Goal: Information Seeking & Learning: Learn about a topic

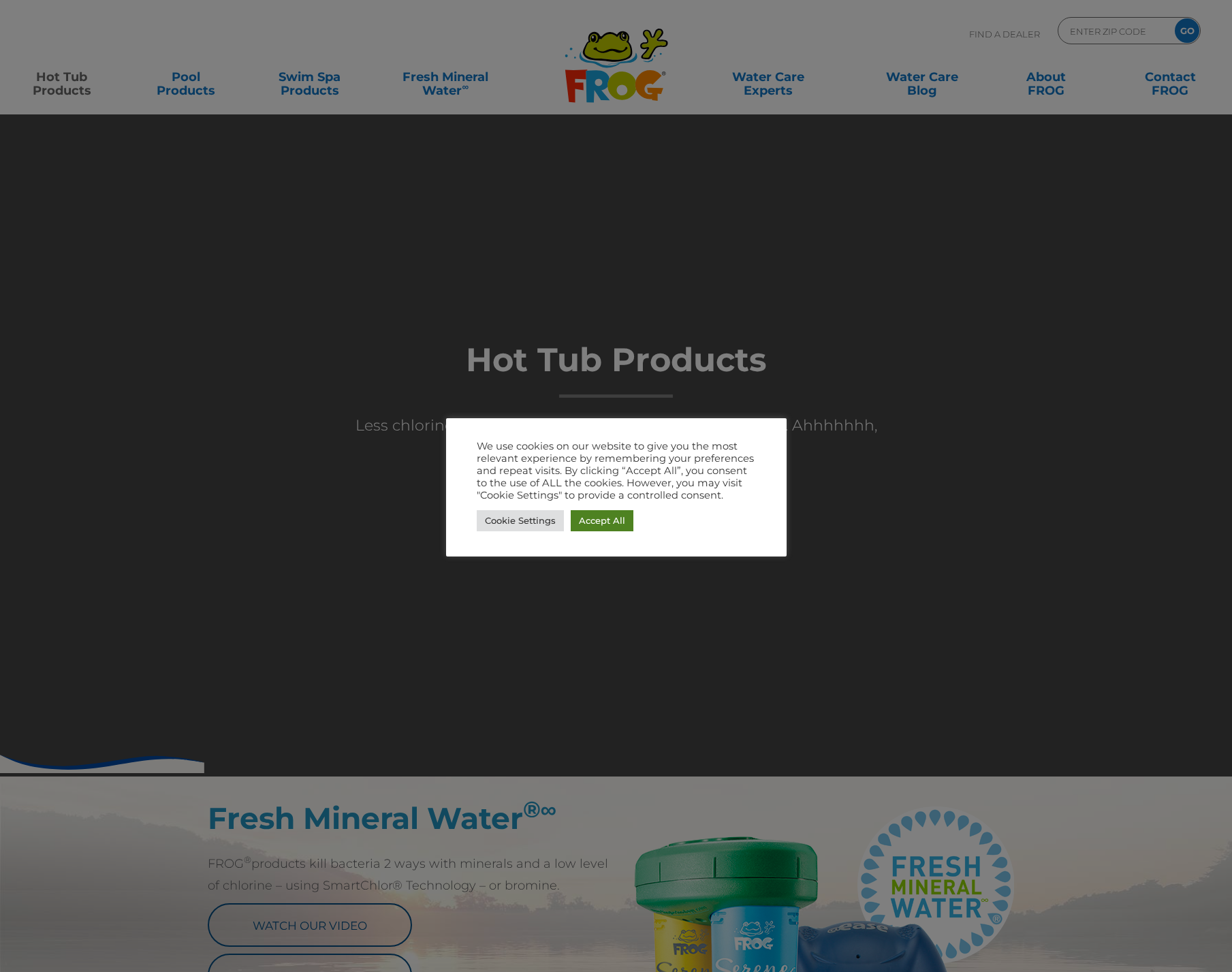
click at [607, 521] on link "Accept All" at bounding box center [602, 520] width 62 height 21
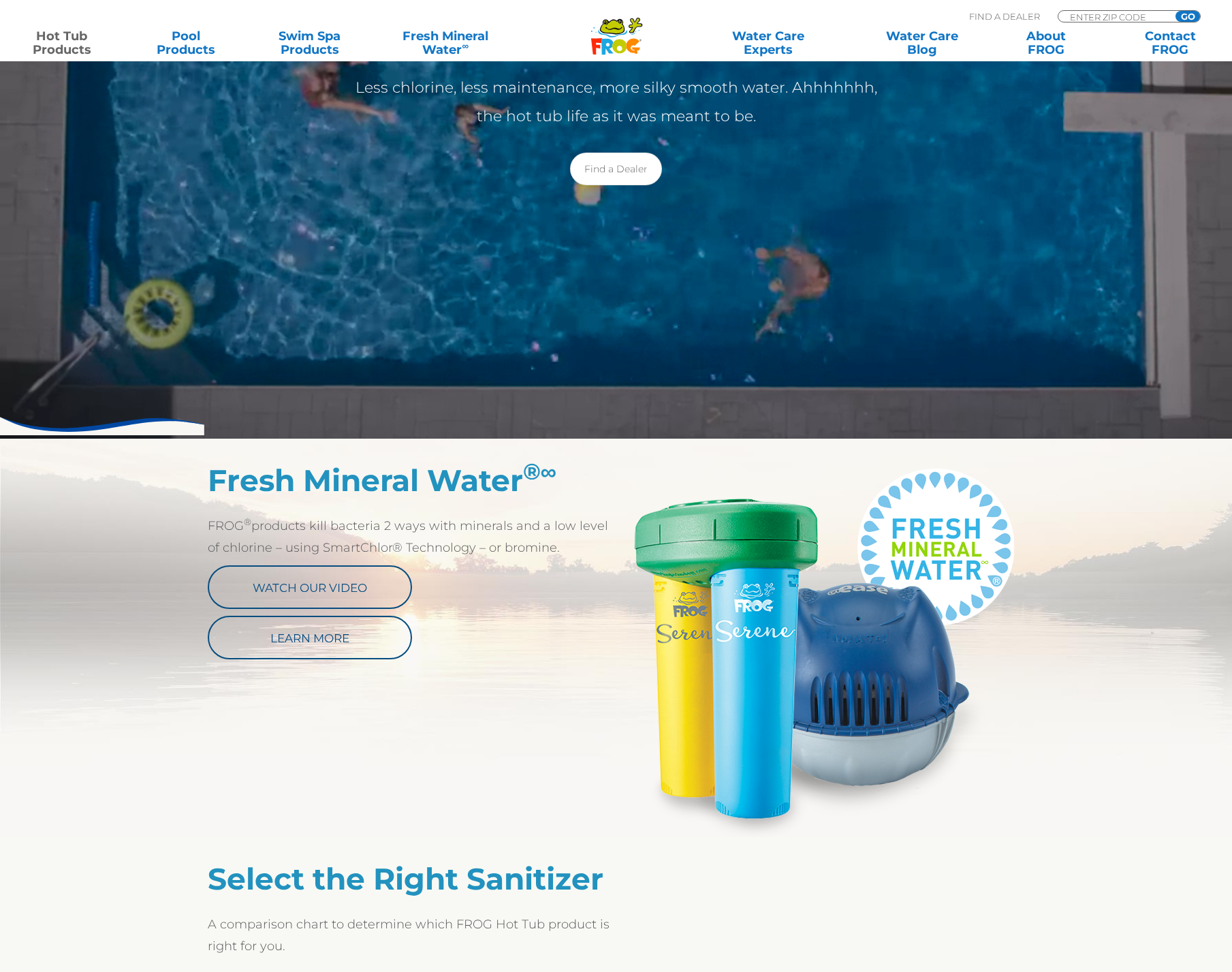
scroll to position [459, 0]
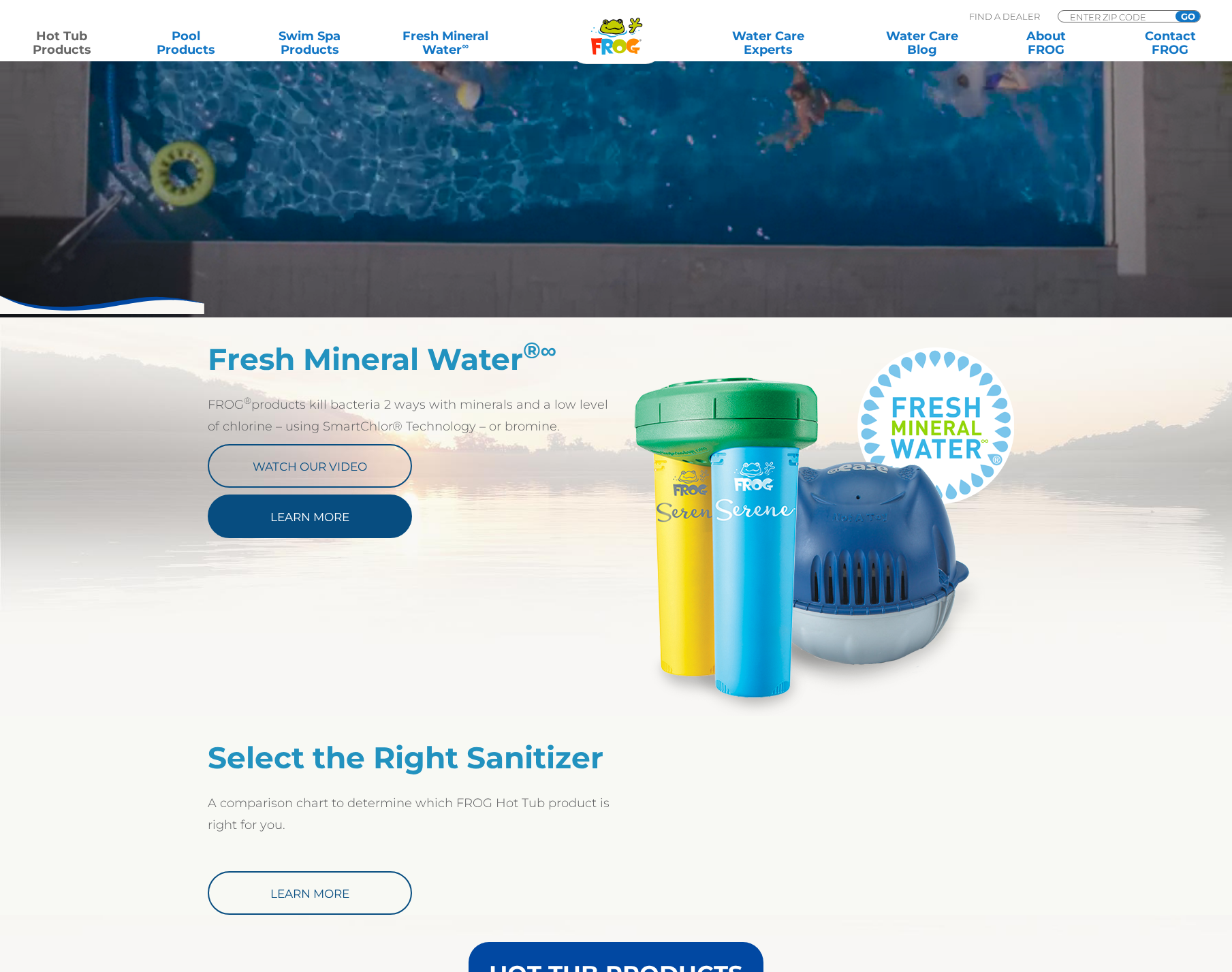
click at [322, 524] on link "Learn More" at bounding box center [310, 517] width 204 height 44
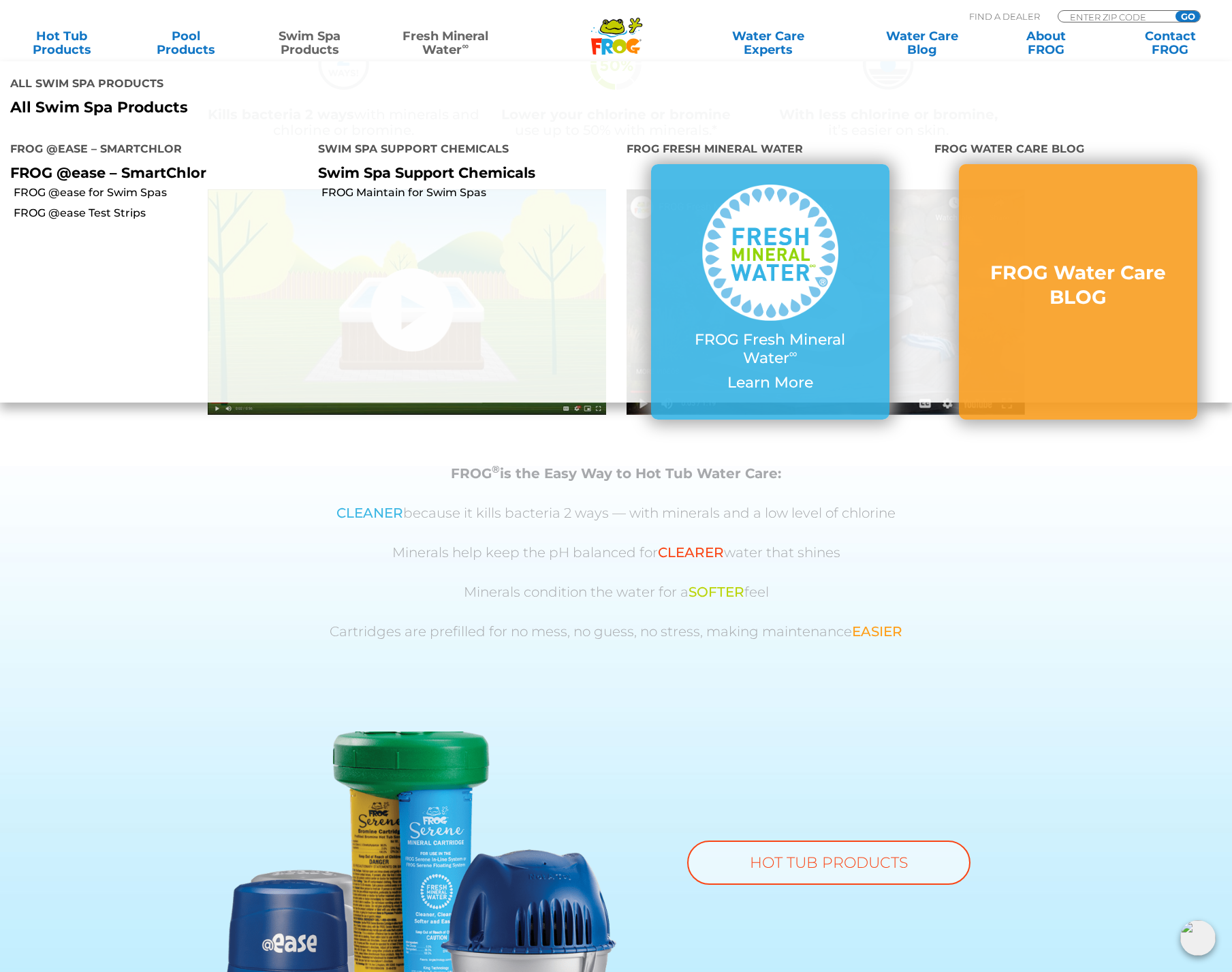
scroll to position [398, 0]
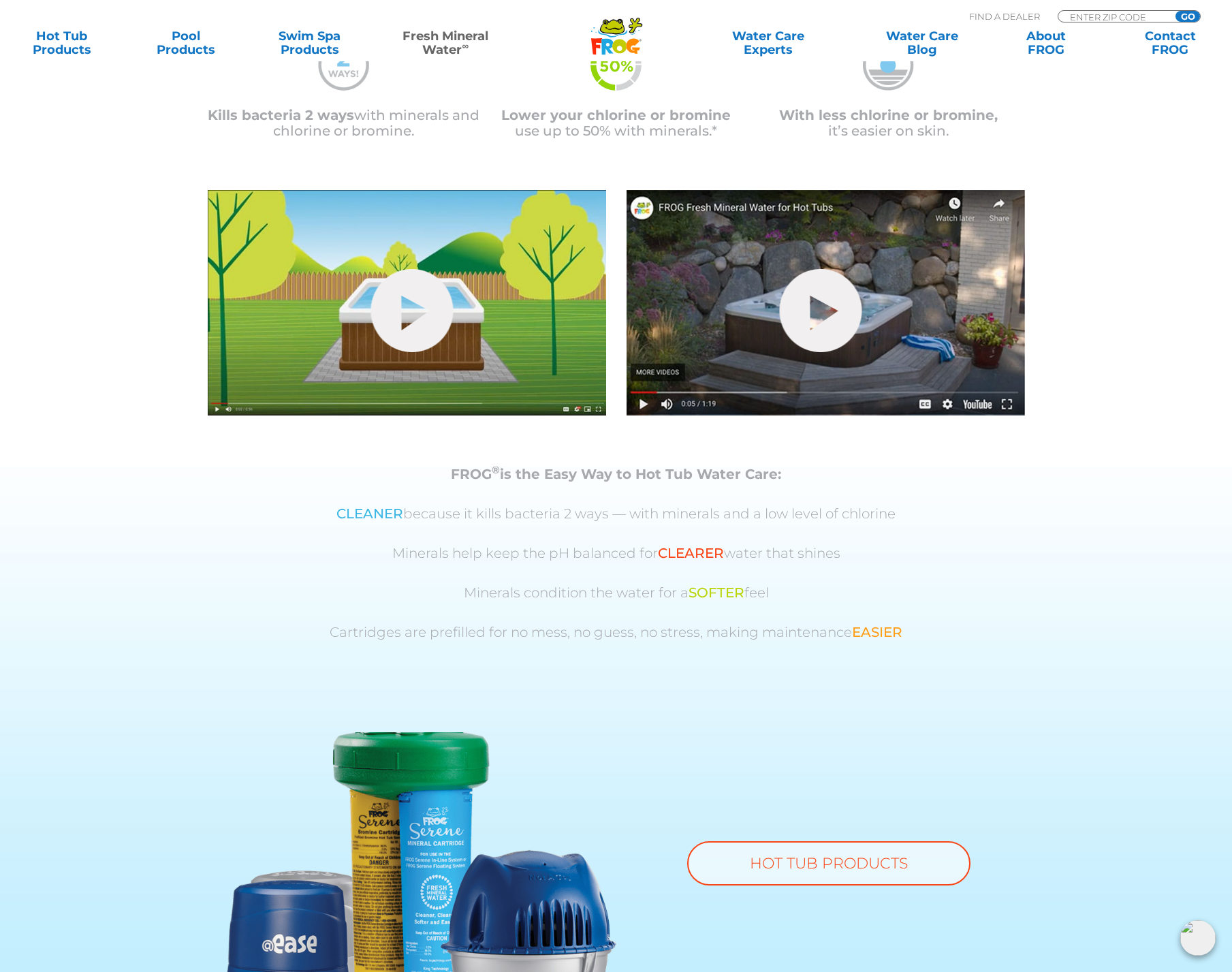
click at [496, 587] on p "Minerals condition the water for a SOFTER feel" at bounding box center [616, 593] width 783 height 16
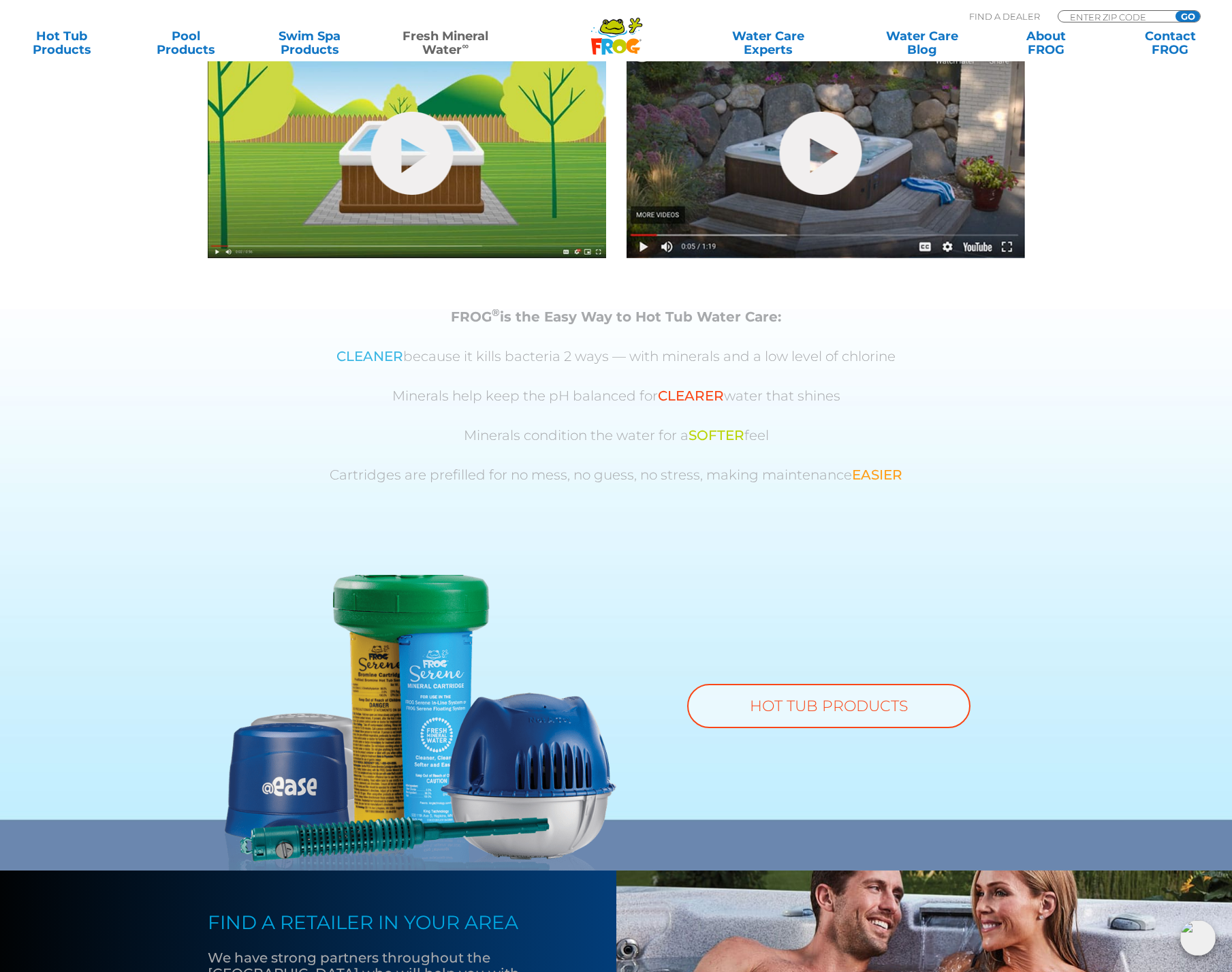
scroll to position [577, 0]
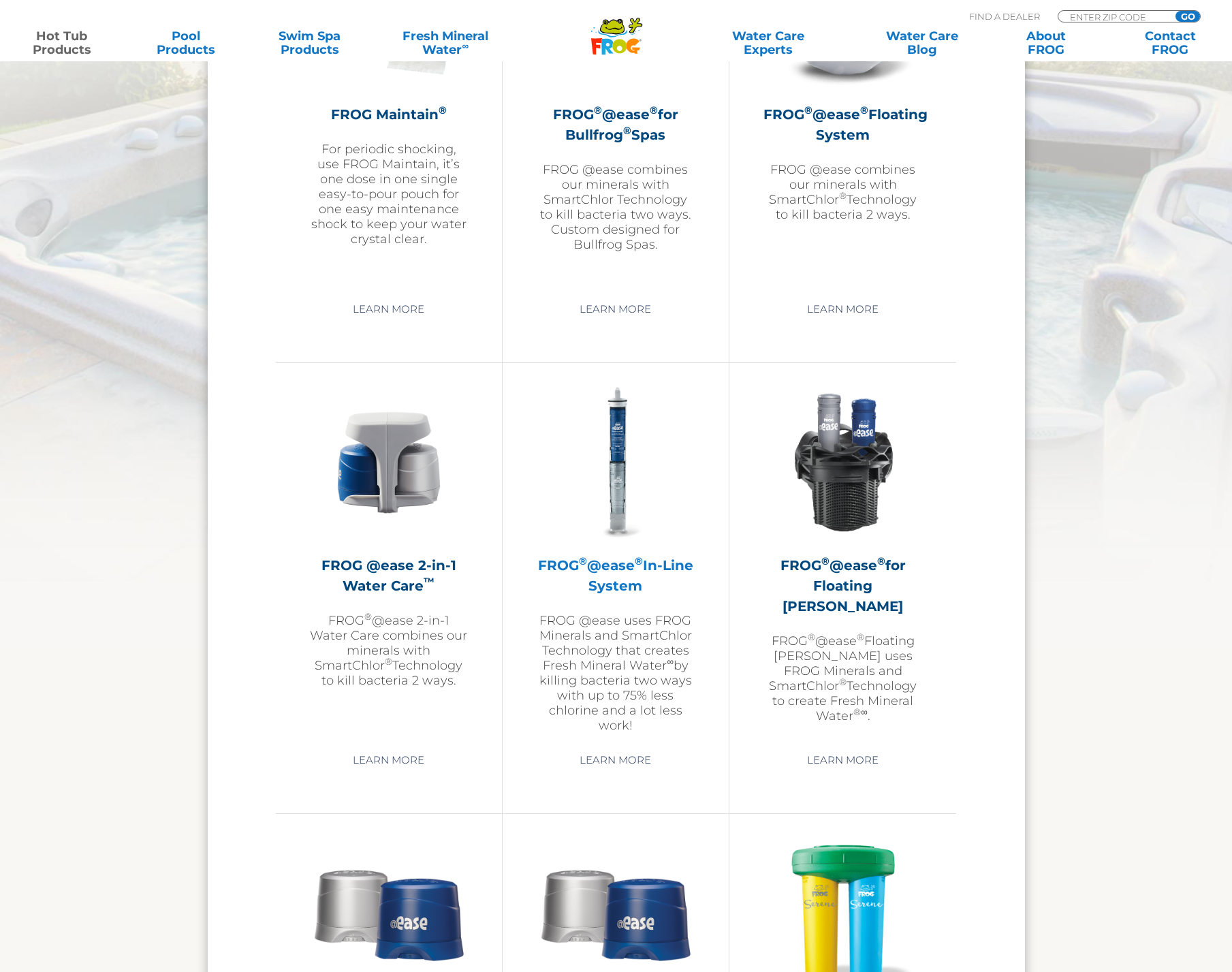
scroll to position [2019, 0]
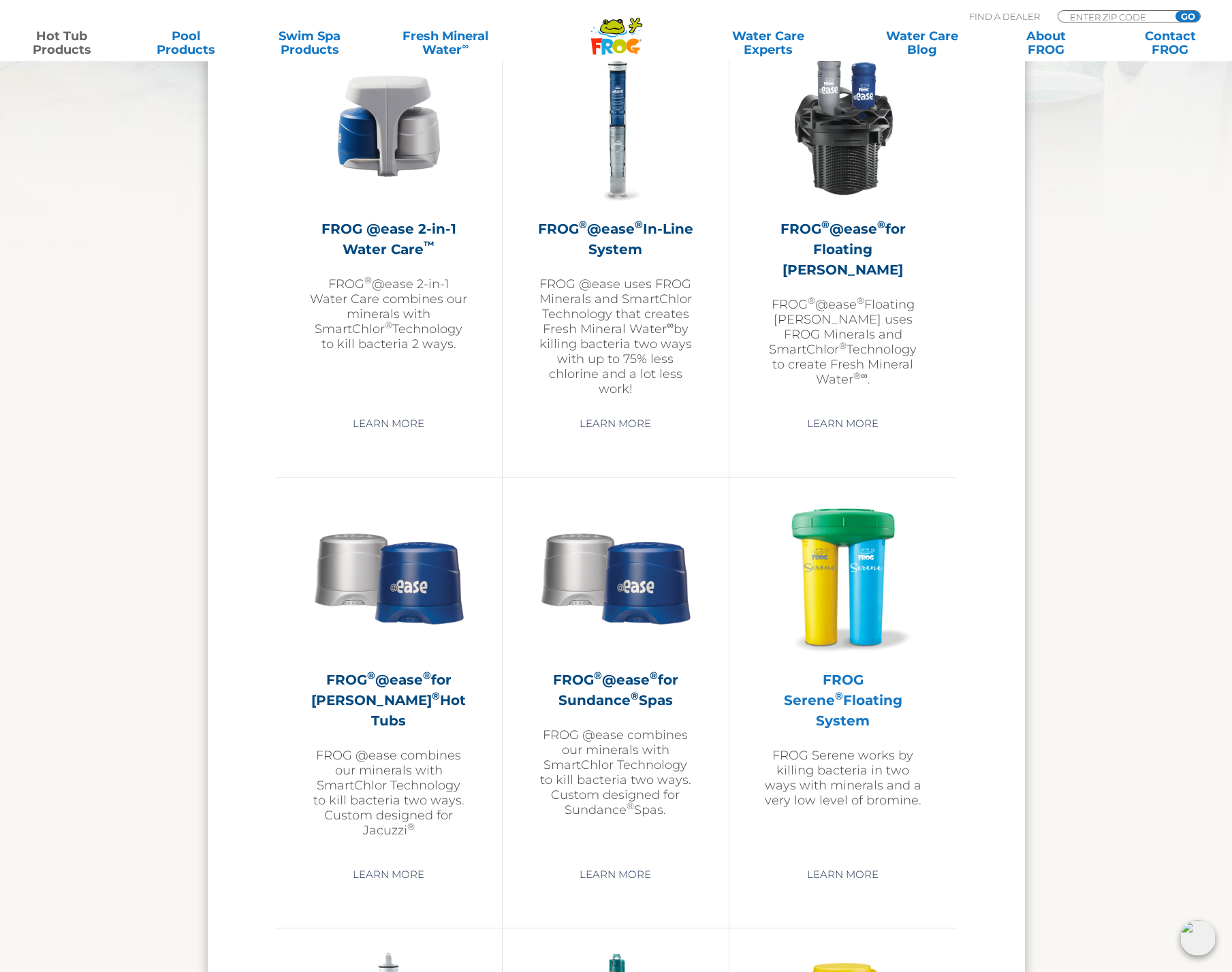
click at [839, 689] on h2 "FROG Serene ® Floating System" at bounding box center [842, 700] width 158 height 61
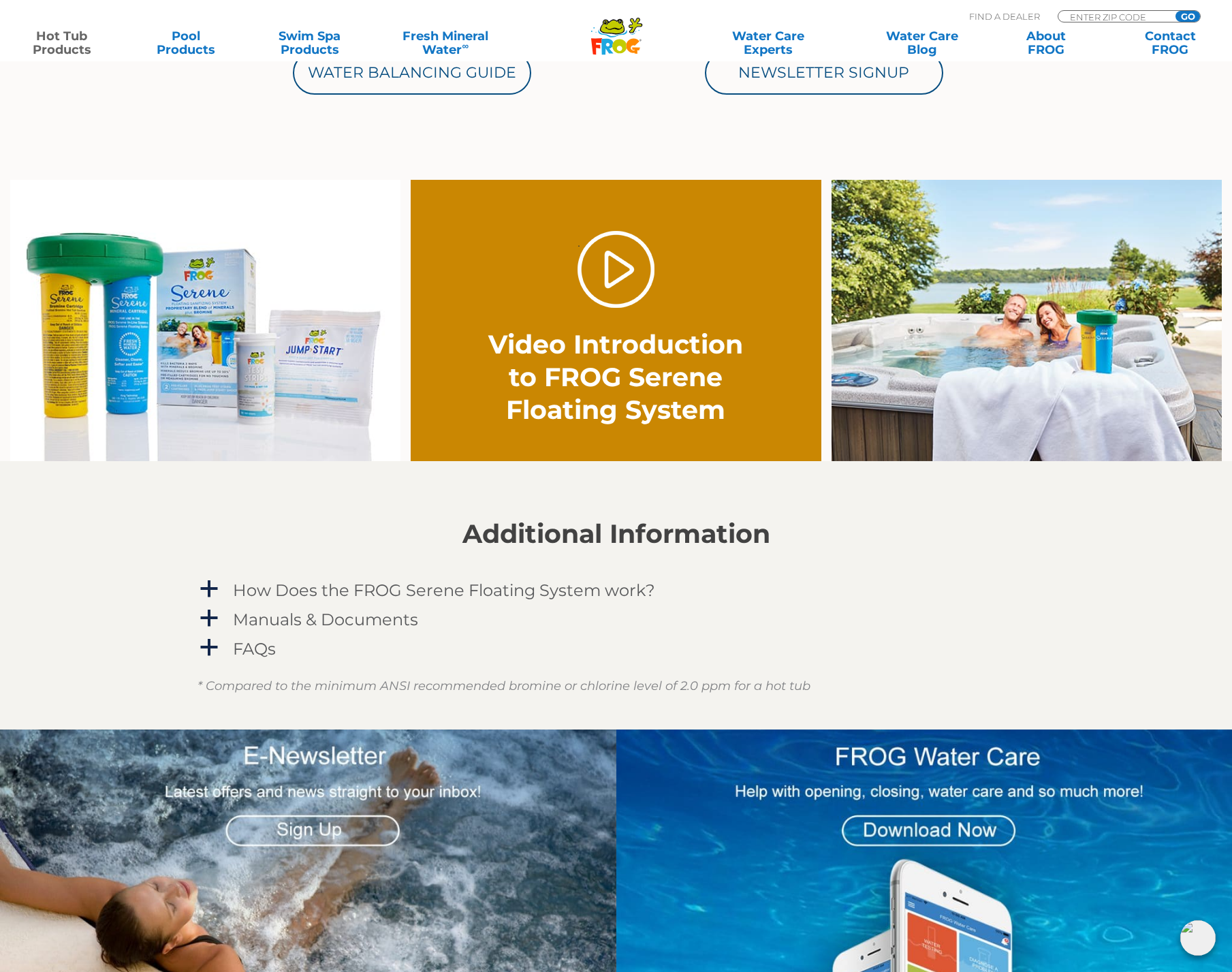
scroll to position [1161, 0]
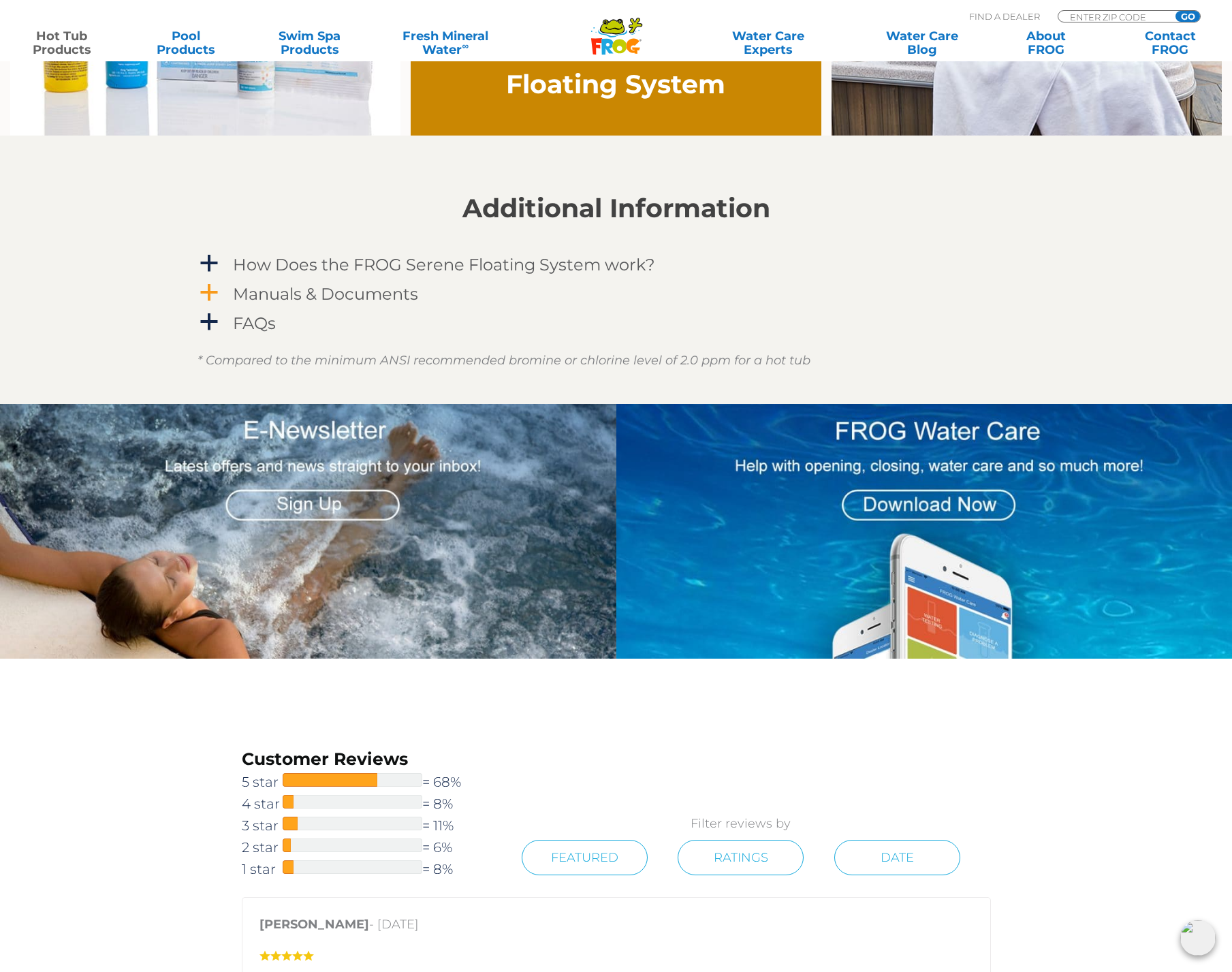
click at [392, 296] on h4 "Manuals & Documents" at bounding box center [325, 294] width 185 height 18
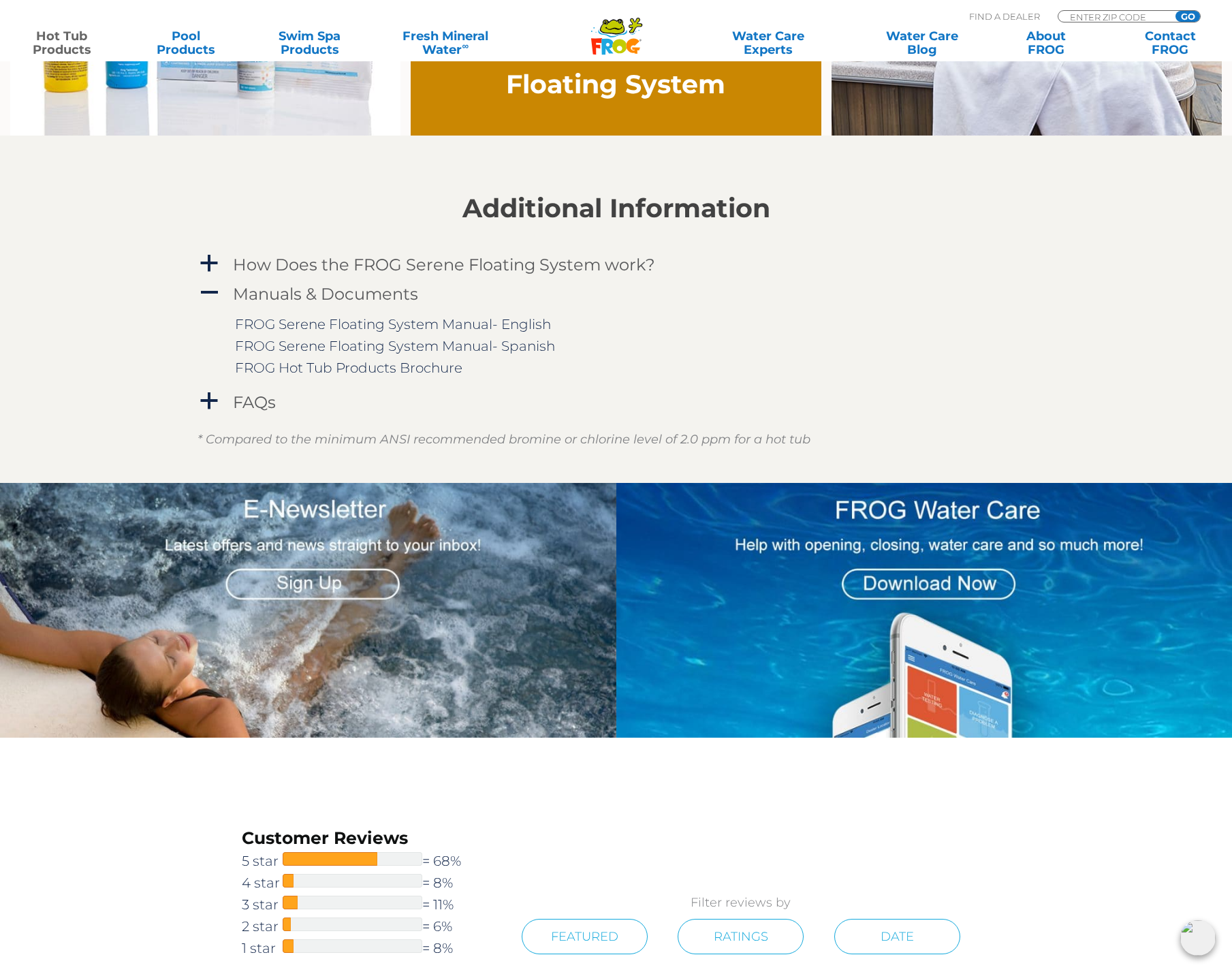
click at [413, 247] on div "Additional Information a How Does the FROG Serene Floating System work? The FRO…" at bounding box center [616, 304] width 837 height 223
click at [417, 257] on h4 "How Does the FROG Serene Floating System work?" at bounding box center [443, 265] width 422 height 18
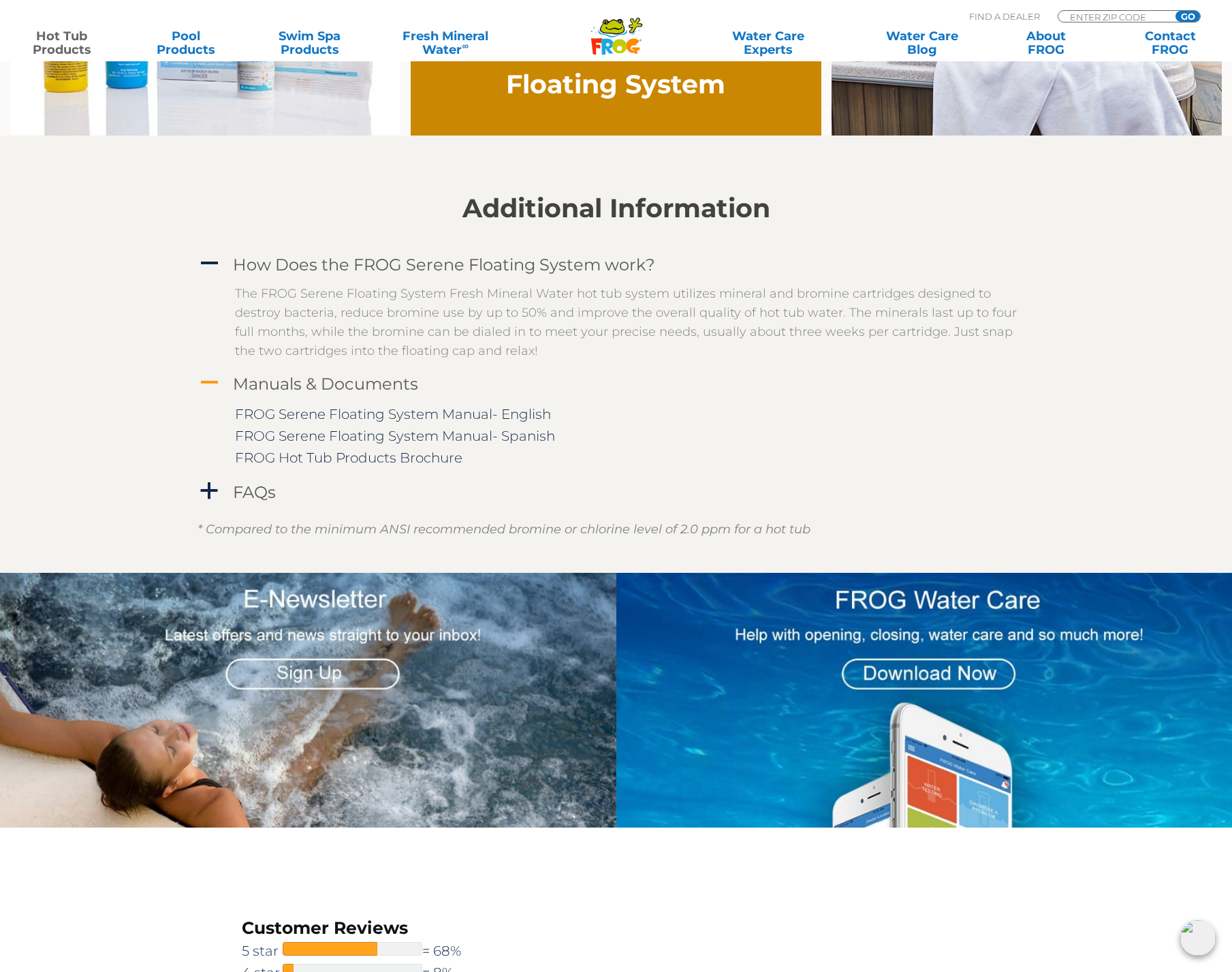
click at [638, 375] on div "Manuals & Documents" at bounding box center [586, 384] width 713 height 26
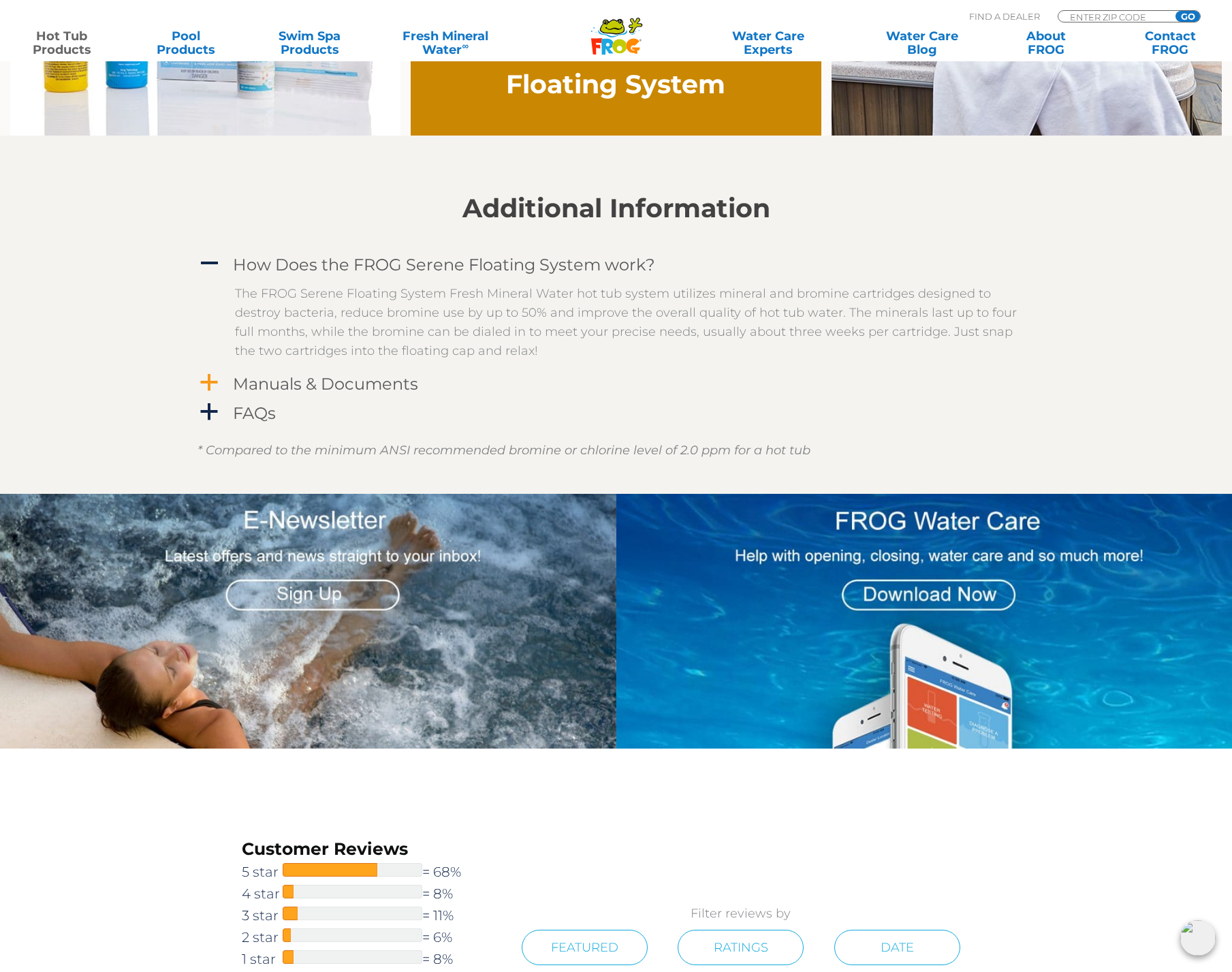
click at [638, 375] on div "Manuals & Documents" at bounding box center [586, 384] width 713 height 26
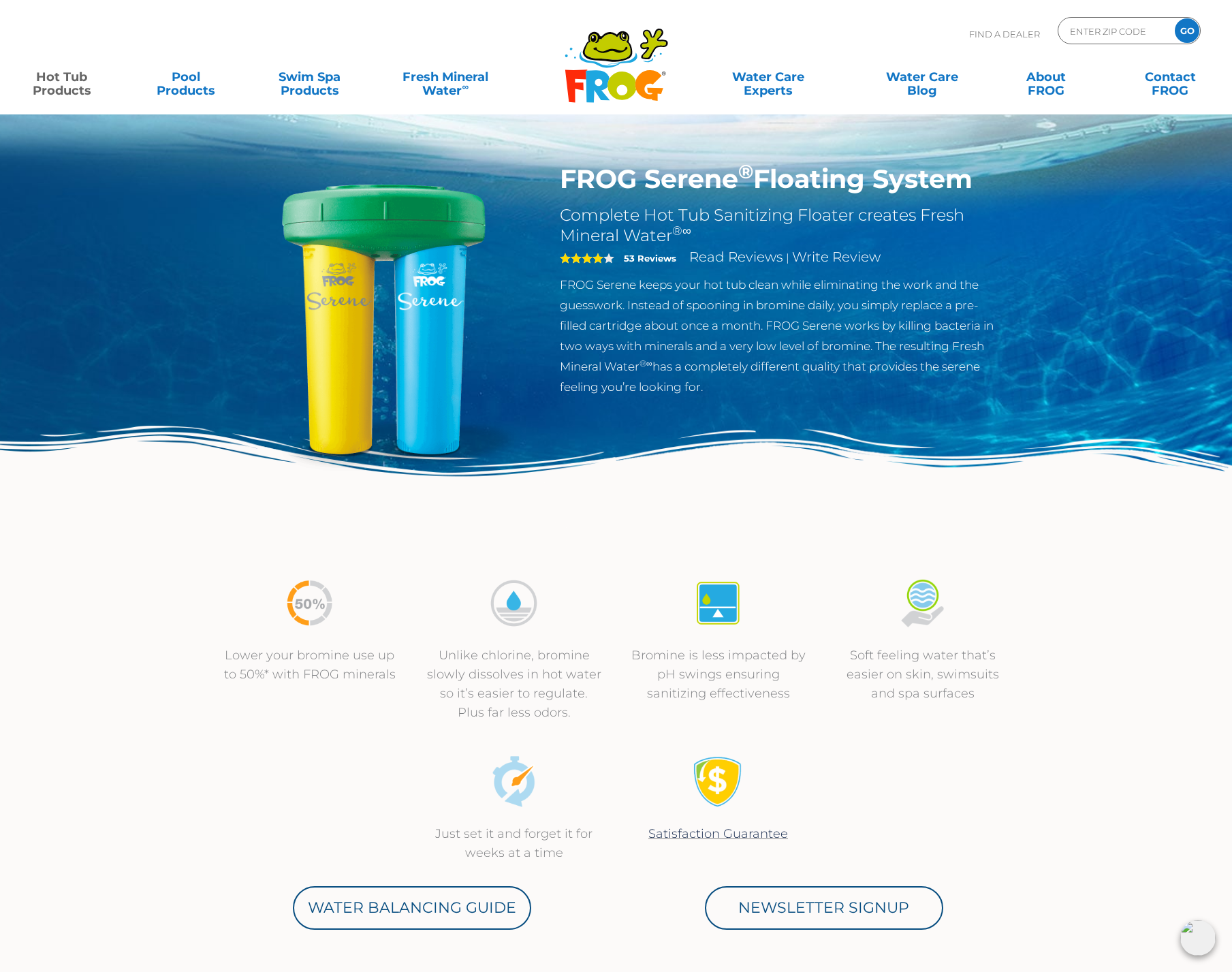
scroll to position [0, 0]
drag, startPoint x: 565, startPoint y: 179, endPoint x: 736, endPoint y: 180, distance: 171.0
click at [736, 180] on h1 "FROG Serene ® Floating System" at bounding box center [781, 179] width 444 height 31
copy h1 "FROG Serene"
click at [1023, 330] on section "FROG Serene ® Floating System Complete Hot Tub Sanitizing Floater creates Fresh…" at bounding box center [616, 344] width 817 height 363
